Goal: Task Accomplishment & Management: Manage account settings

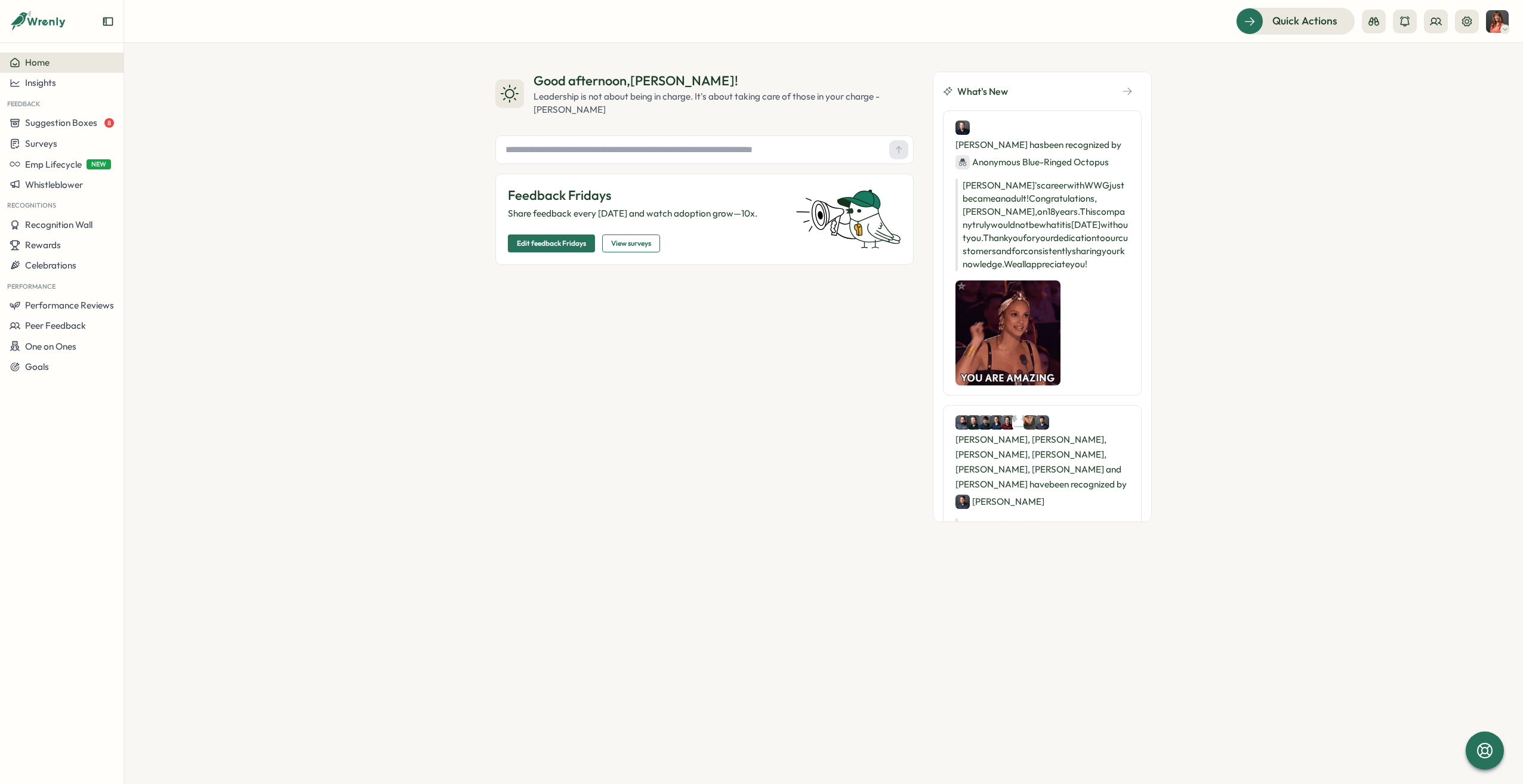
click at [670, 687] on div "Good afternoon , Nikki ! Leadership is not about being in charge. It's about ta…" at bounding box center [823, 413] width 1399 height 741
click at [544, 657] on div "Good afternoon , Nikki ! Leadership is not about being in charge. It's about ta…" at bounding box center [823, 413] width 1399 height 741
click at [1513, 18] on header "Quick Actions" at bounding box center [823, 21] width 1399 height 43
click at [1503, 20] on img at bounding box center [1497, 21] width 23 height 23
click at [1493, 52] on div "Edit Profile" at bounding box center [1477, 58] width 59 height 13
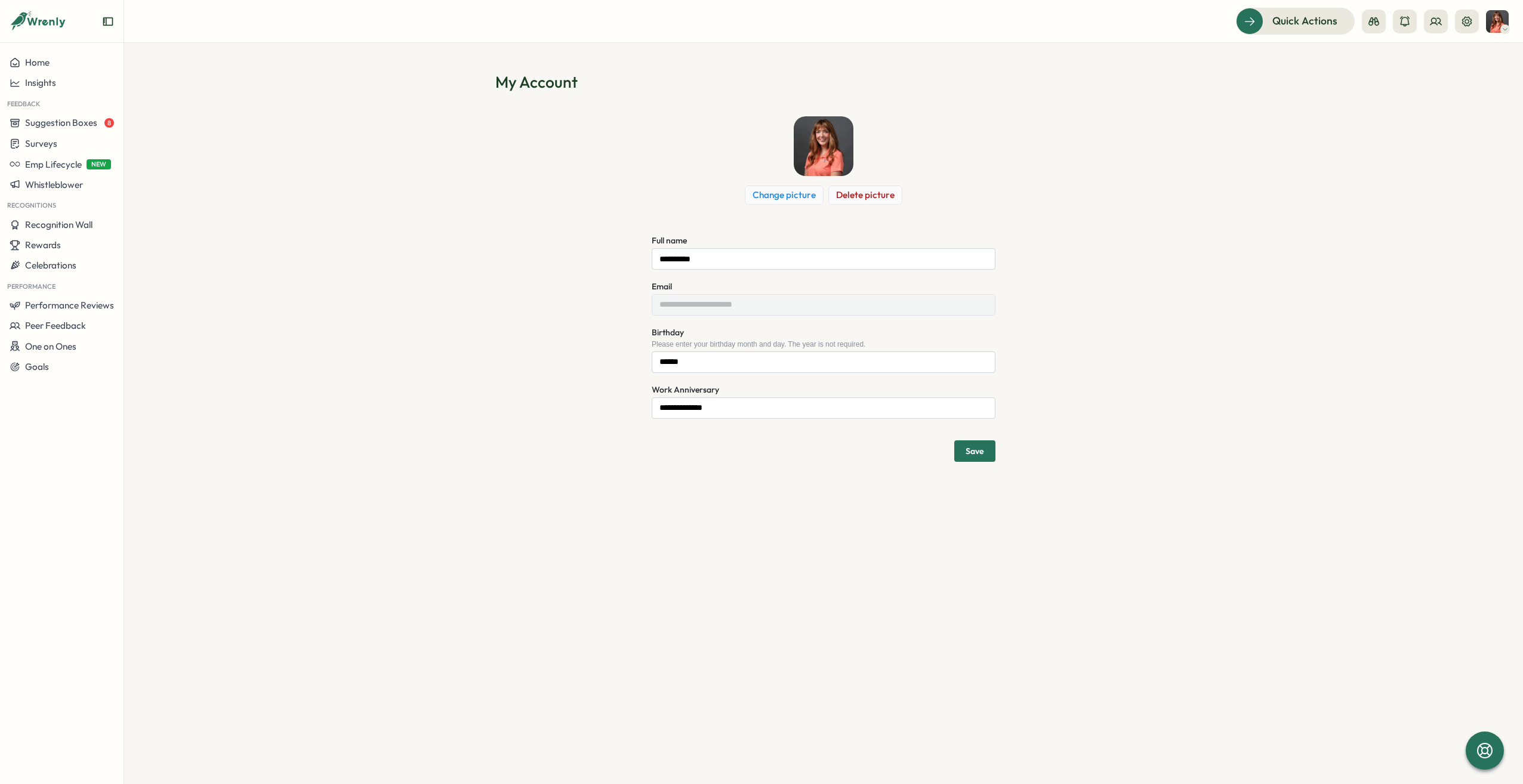
click at [1496, 17] on img at bounding box center [1497, 21] width 23 height 23
click at [1471, 21] on icon at bounding box center [1466, 21] width 10 height 10
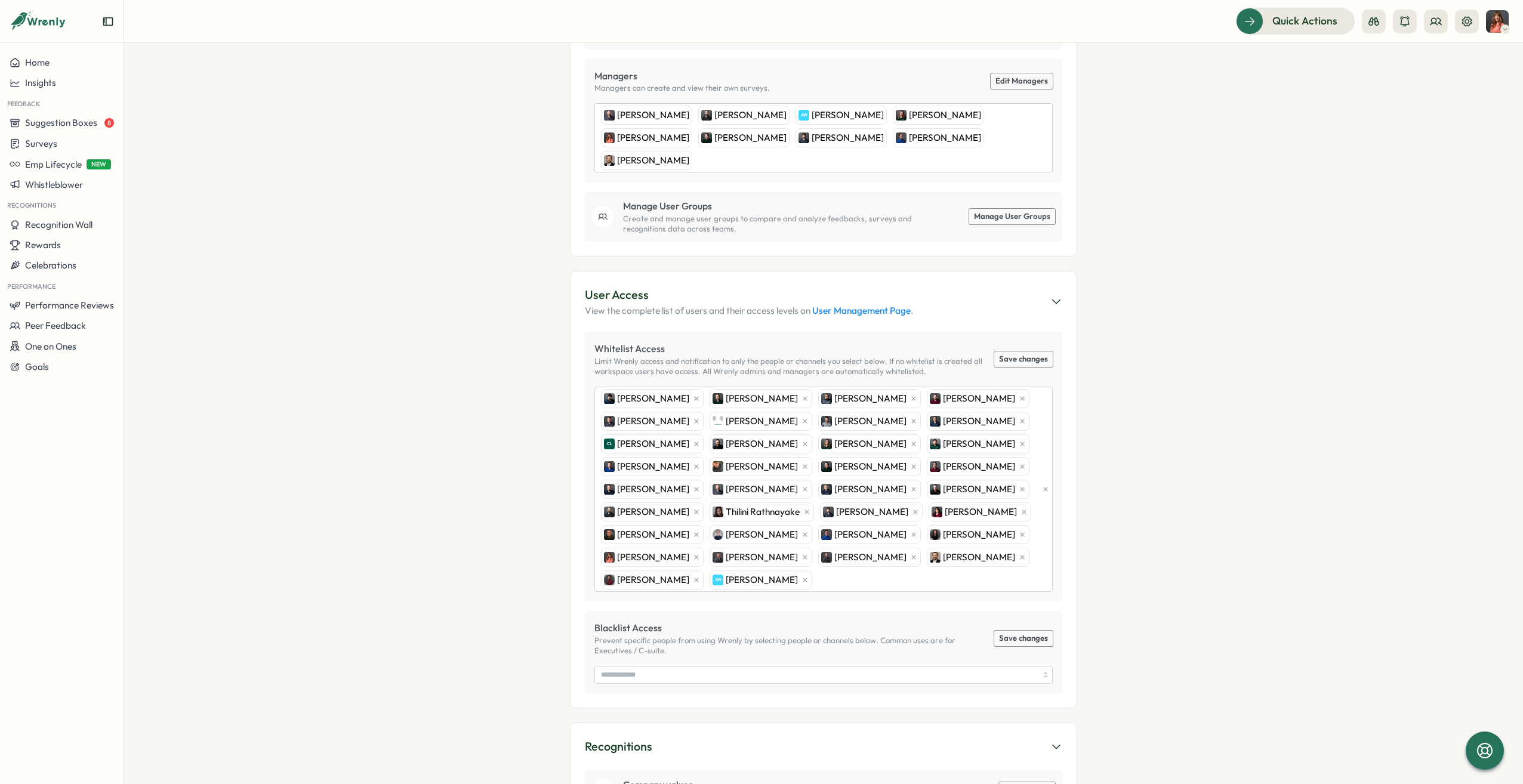
scroll to position [417, 0]
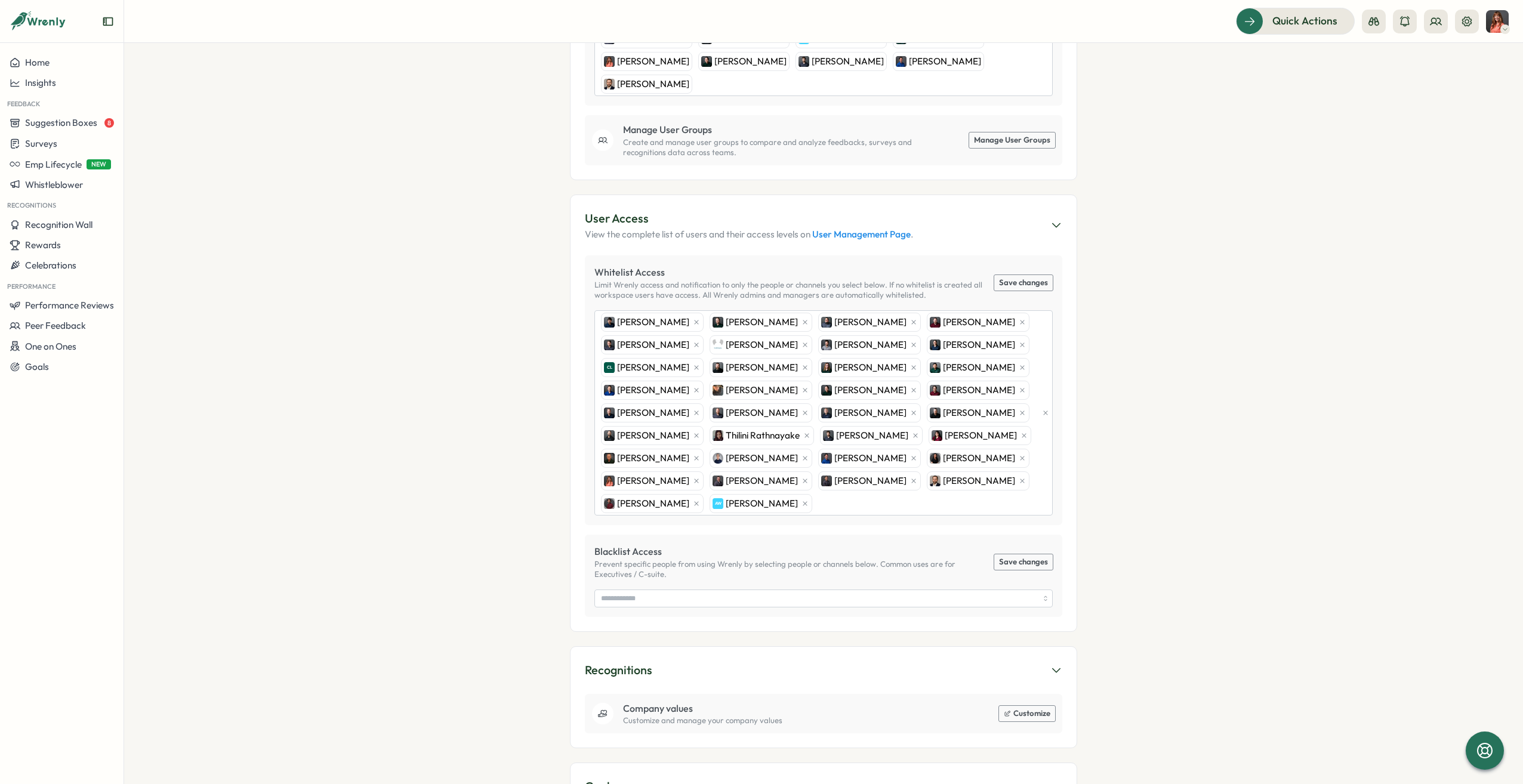
click at [840, 229] on link "User Management Page" at bounding box center [861, 234] width 99 height 11
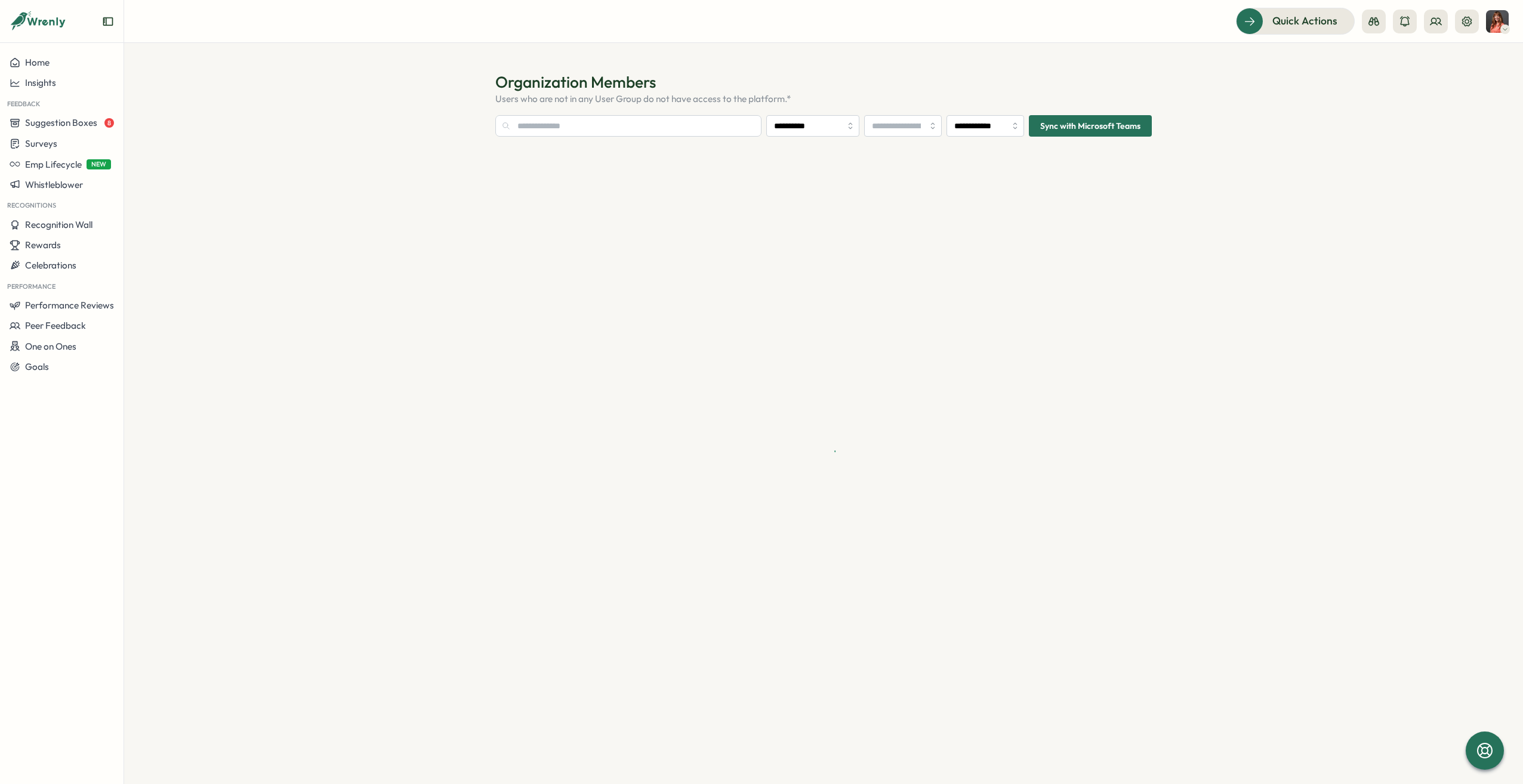
type input "**********"
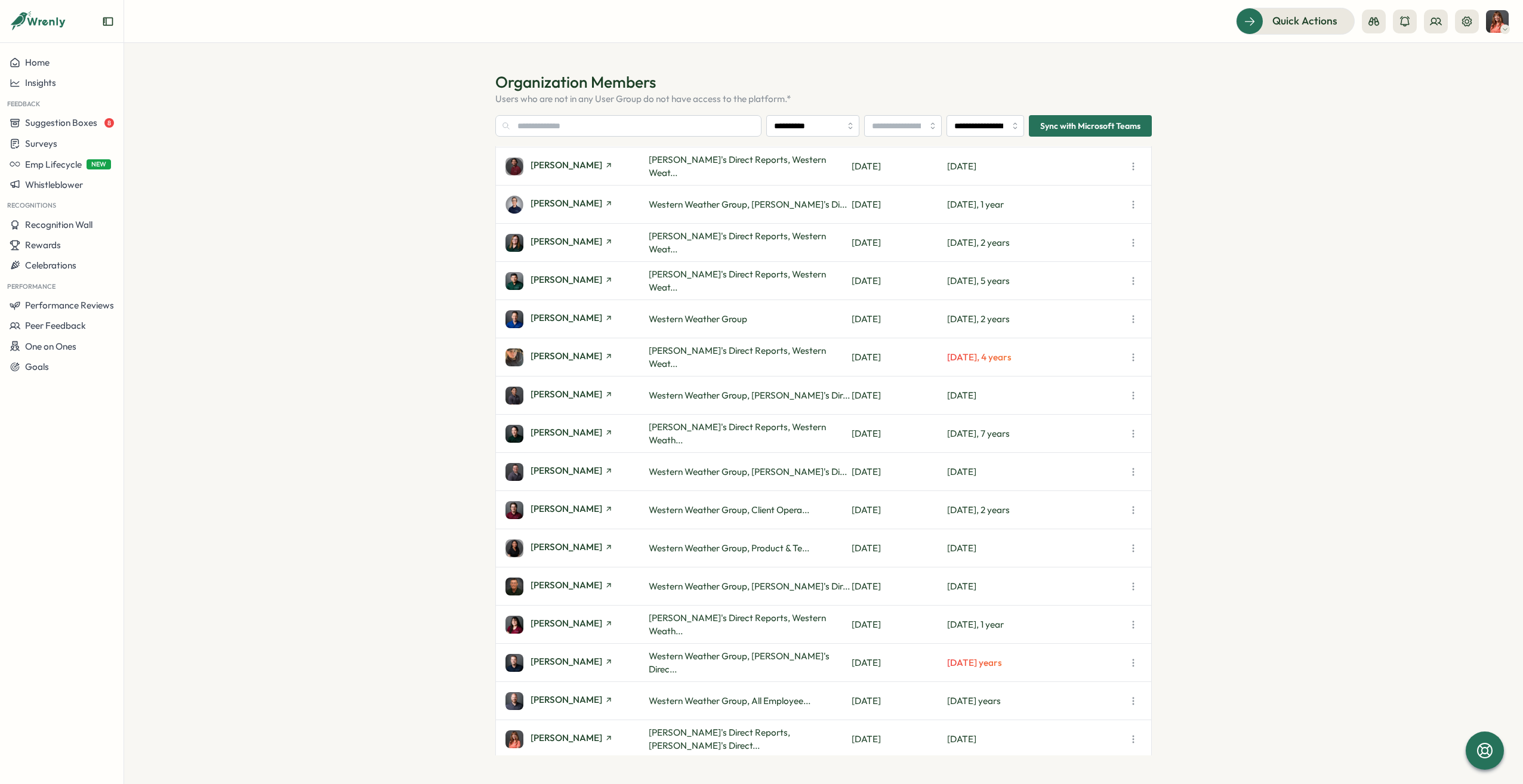
scroll to position [506, 0]
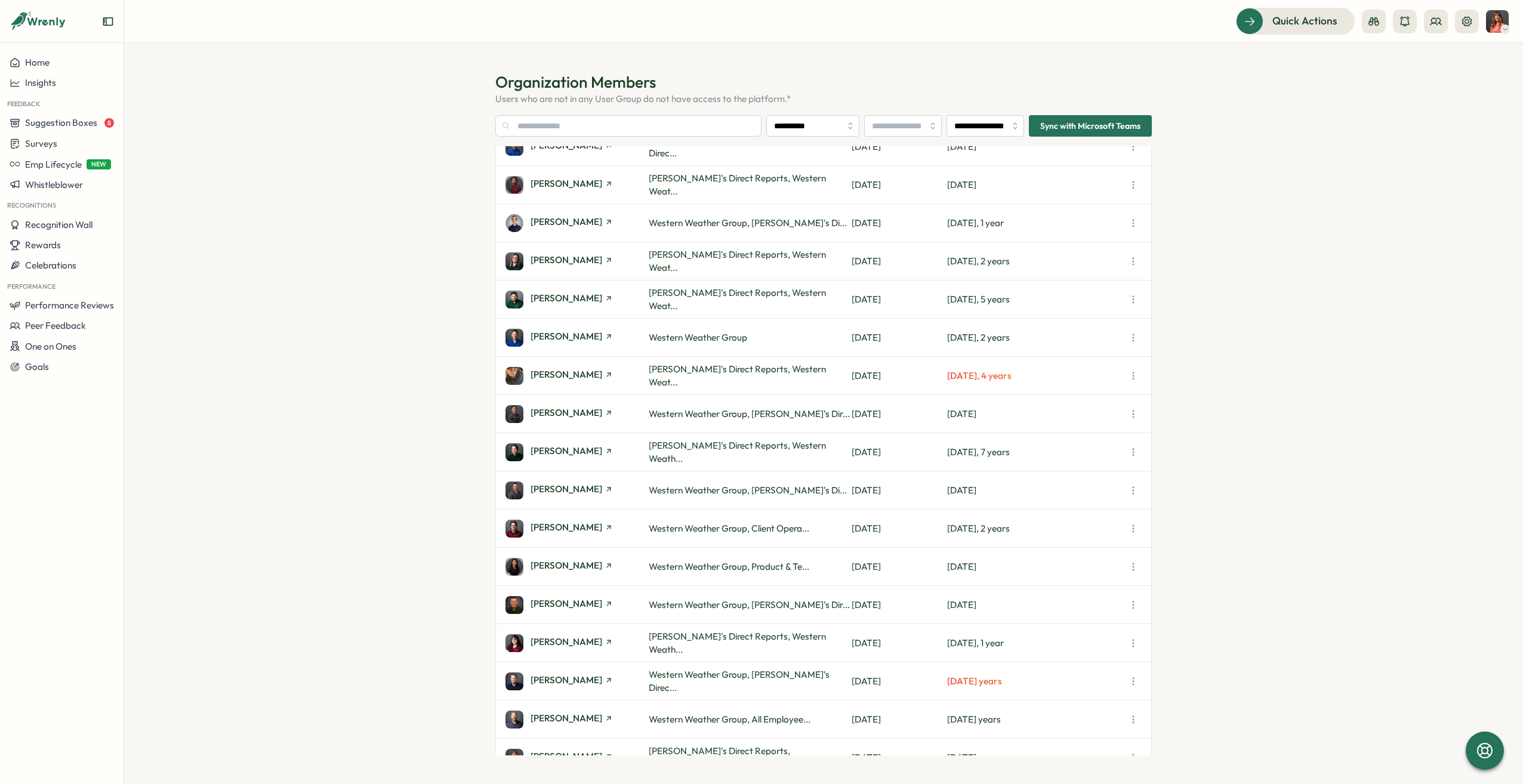
click at [1131, 341] on icon "button" at bounding box center [1133, 338] width 12 height 12
click at [1083, 451] on span "Disable Wrenly Access" at bounding box center [1066, 451] width 90 height 11
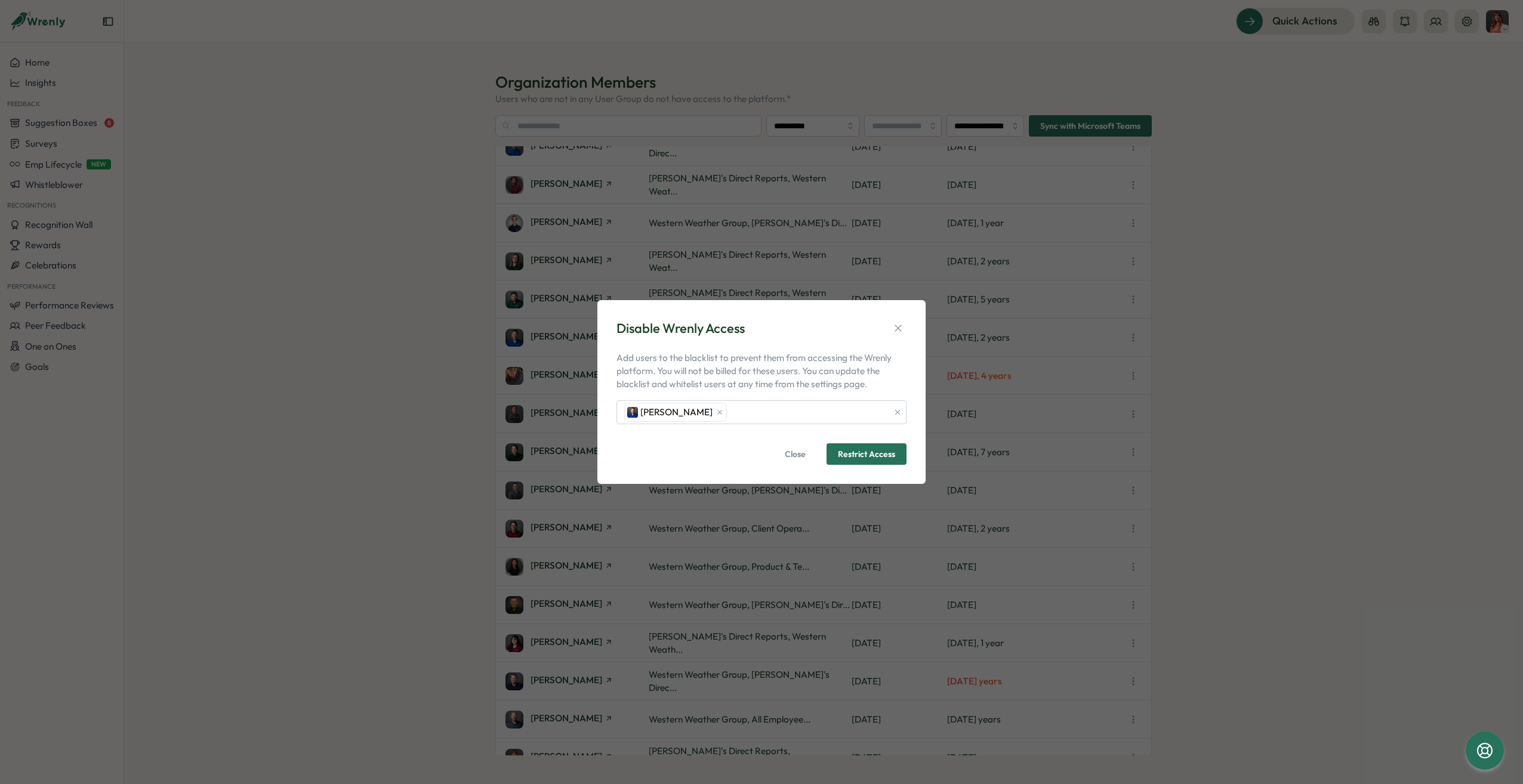
click at [896, 336] on button "button" at bounding box center [898, 328] width 17 height 17
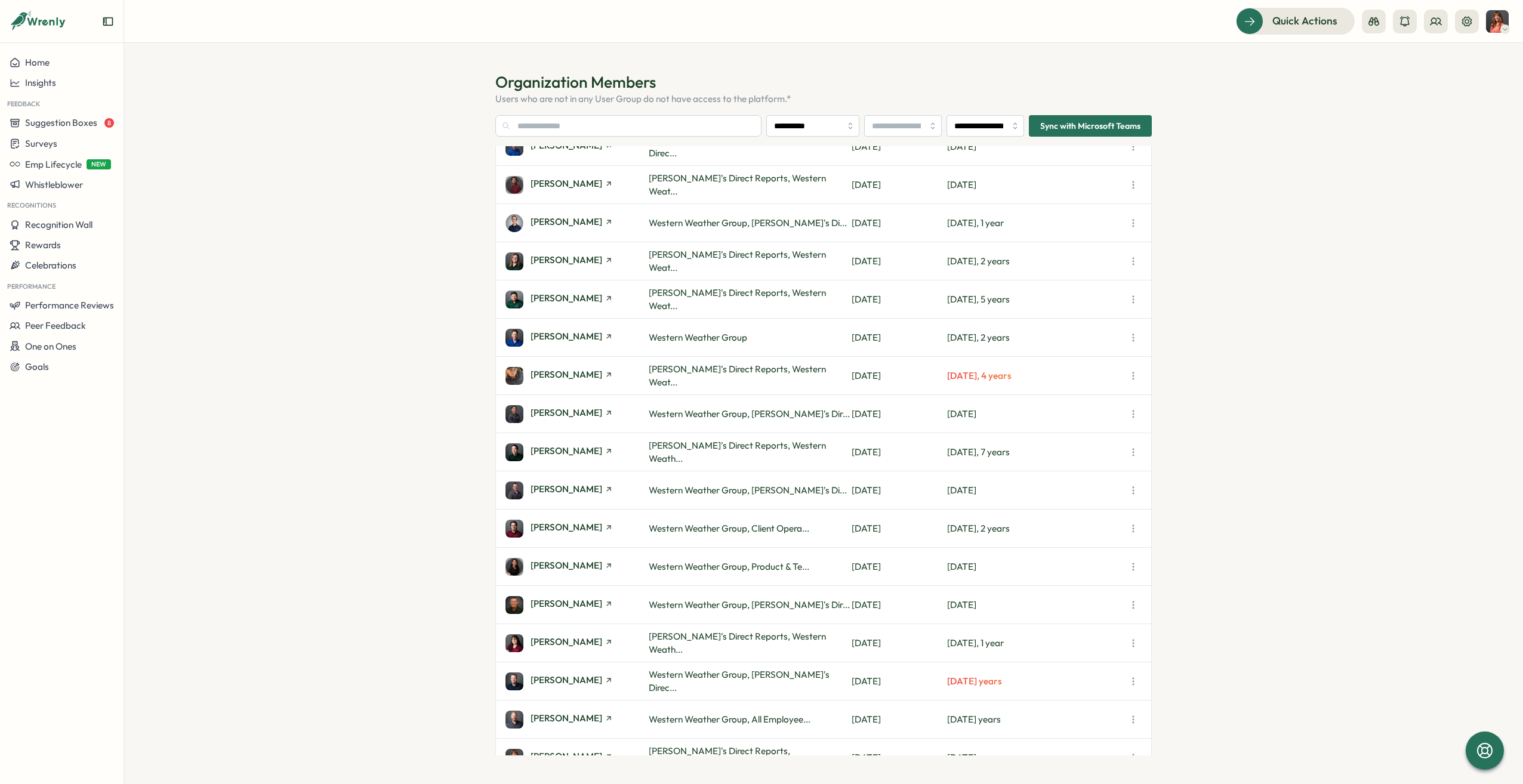
click at [1132, 332] on icon "button" at bounding box center [1133, 338] width 12 height 12
click at [1073, 389] on button "Edit User" at bounding box center [1070, 386] width 136 height 21
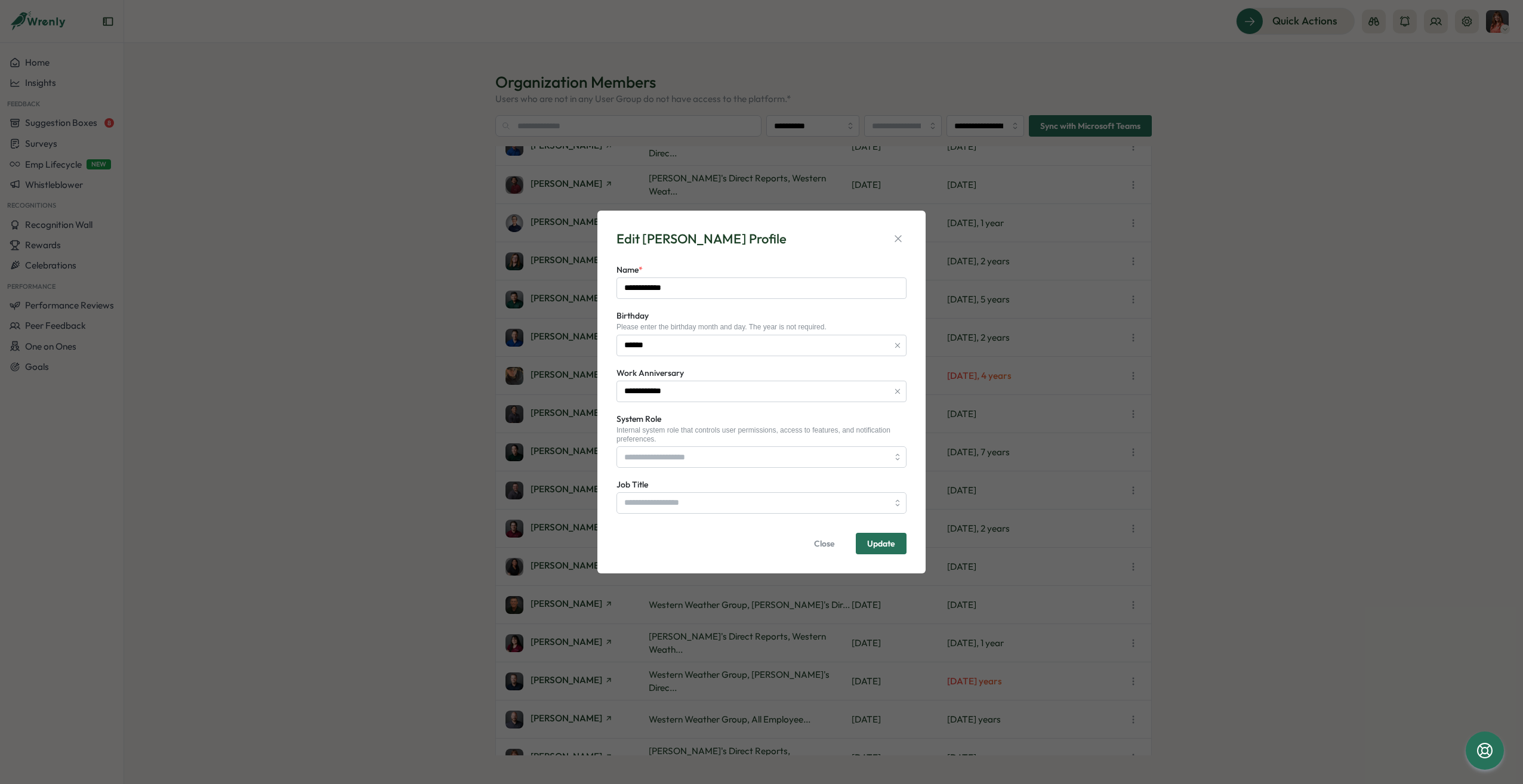
click at [829, 543] on span "Close" at bounding box center [825, 544] width 21 height 21
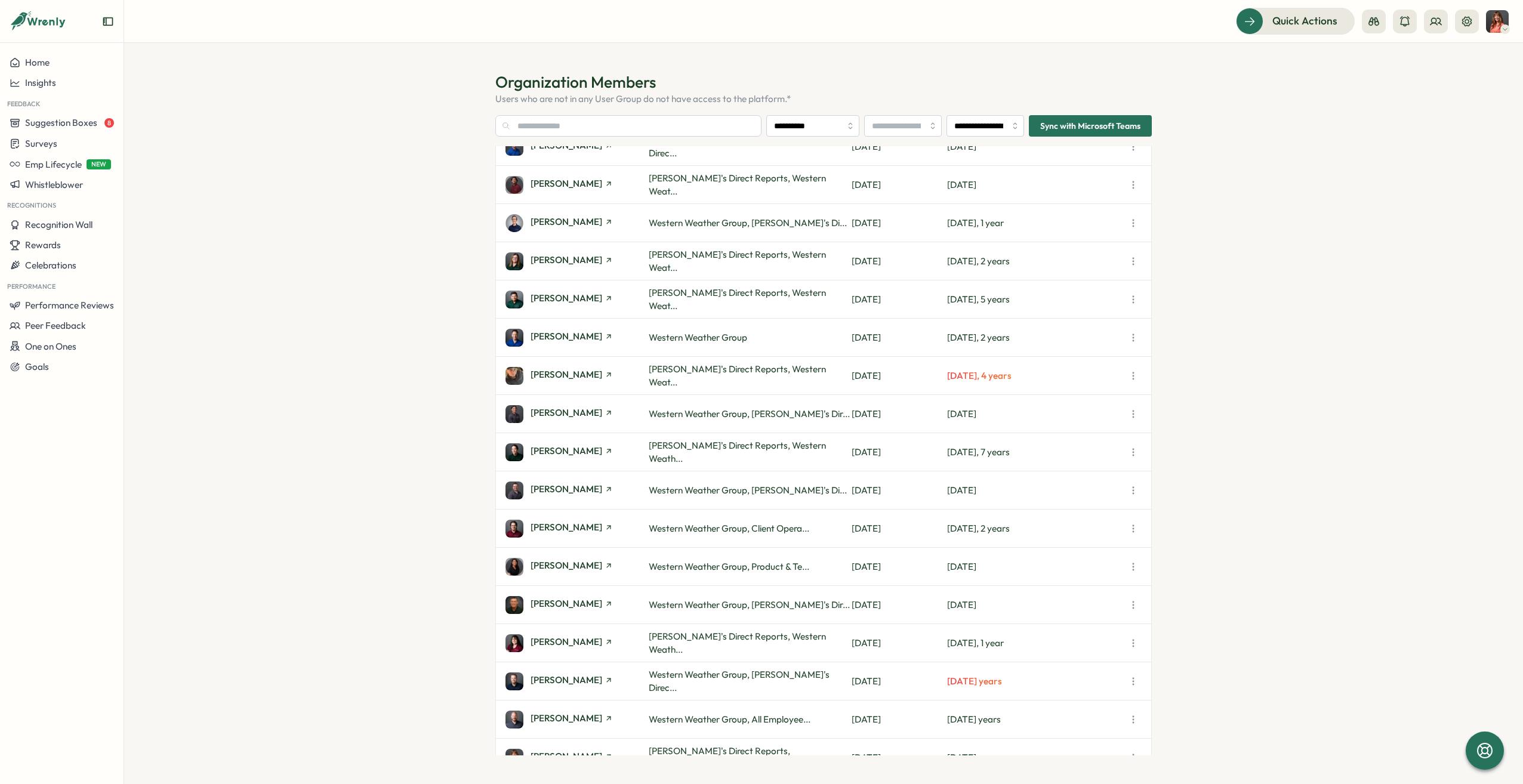
click at [1131, 337] on icon "button" at bounding box center [1133, 338] width 12 height 12
click at [1078, 452] on span "Disable Wrenly Access" at bounding box center [1066, 451] width 90 height 11
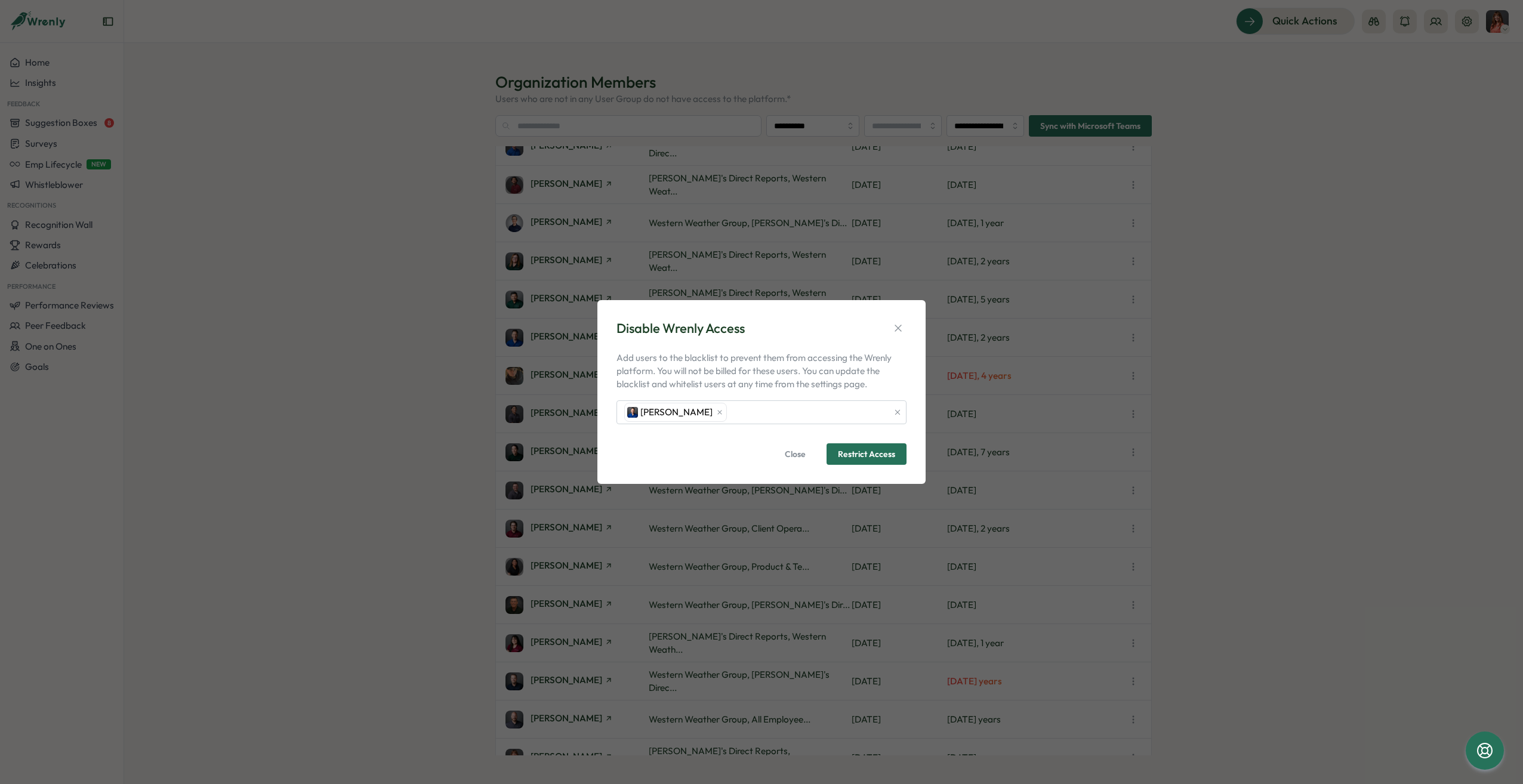
click at [874, 455] on span "Restrict Access" at bounding box center [867, 454] width 58 height 8
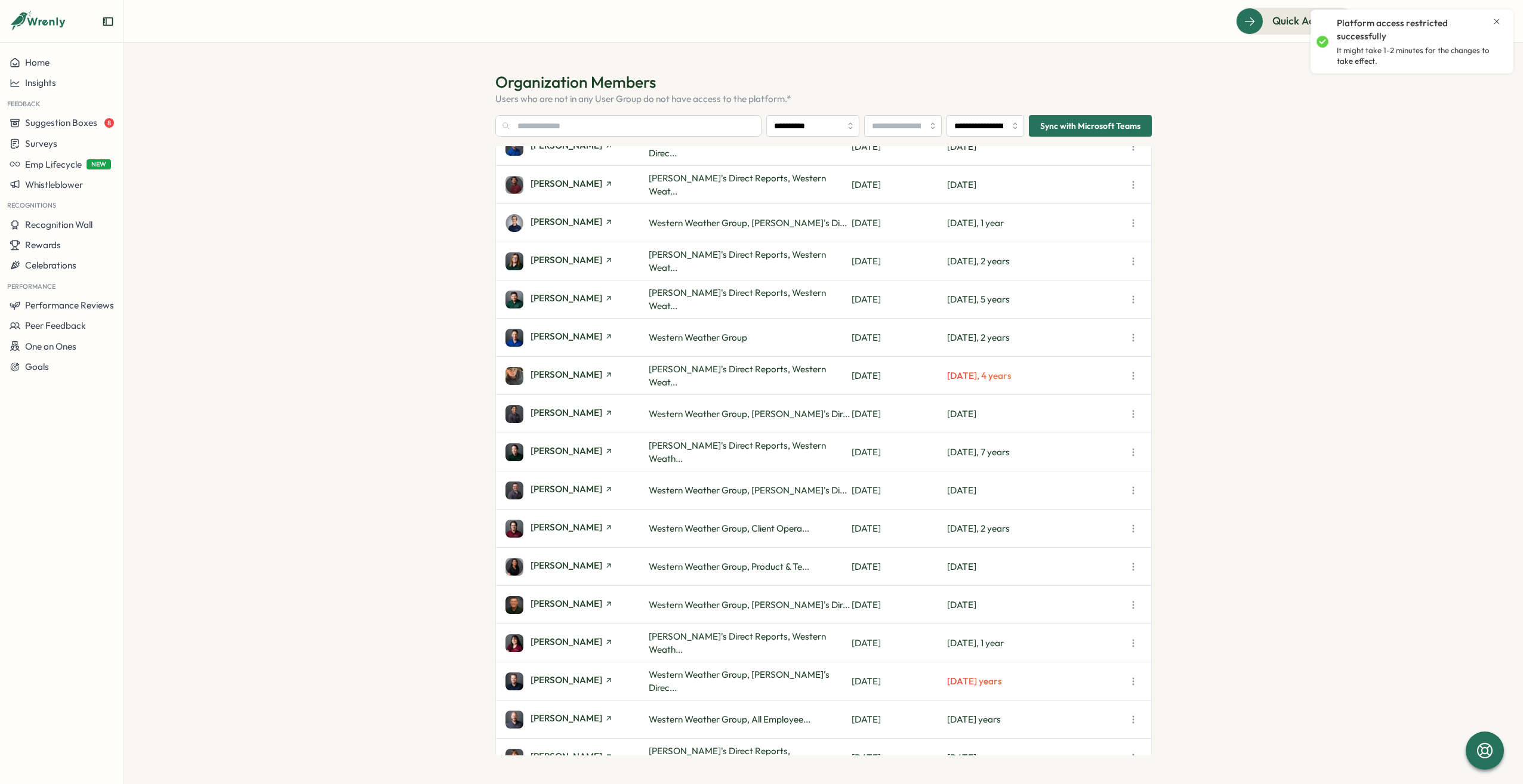
click at [1133, 336] on icon "button" at bounding box center [1133, 338] width 12 height 12
click at [1302, 407] on section "**********" at bounding box center [823, 413] width 1399 height 741
click at [1185, 420] on section "**********" at bounding box center [823, 413] width 1399 height 741
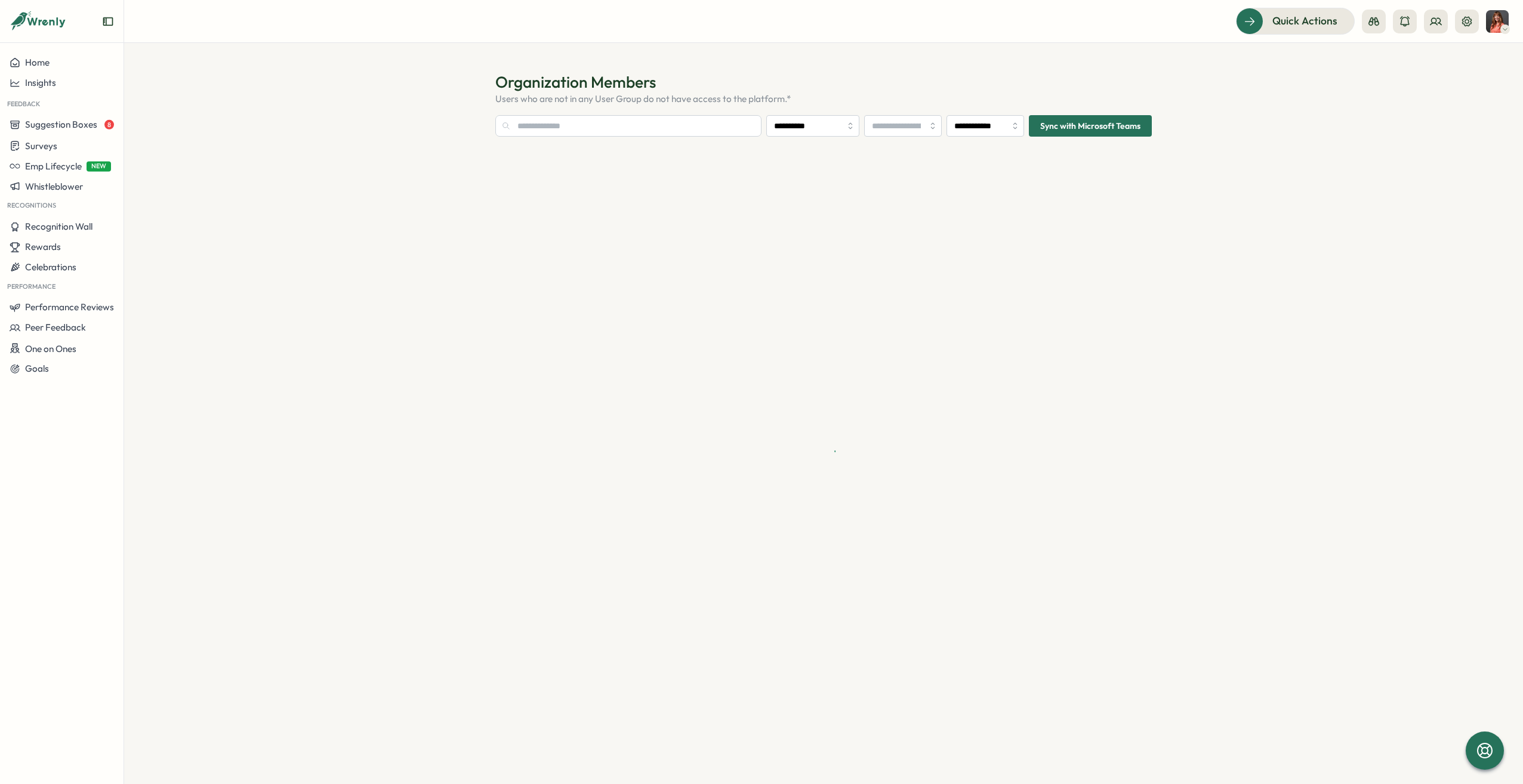
type input "**********"
